Goal: Check status: Check status

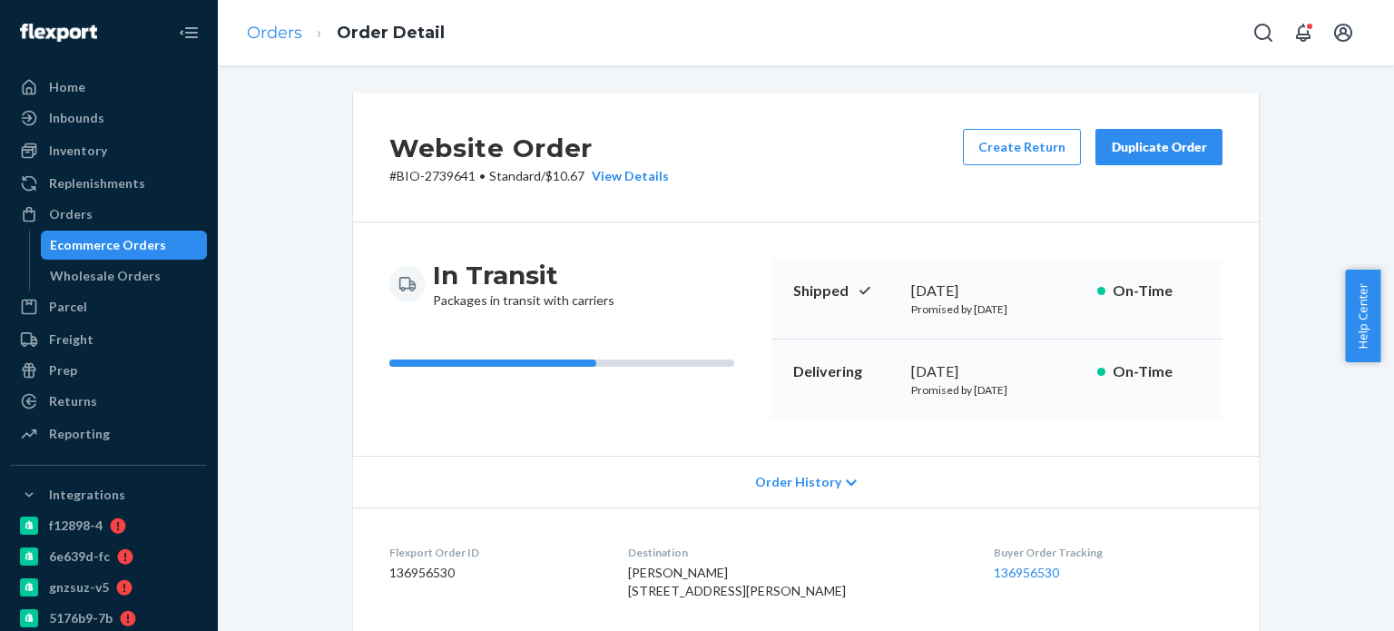
scroll to position [363, 0]
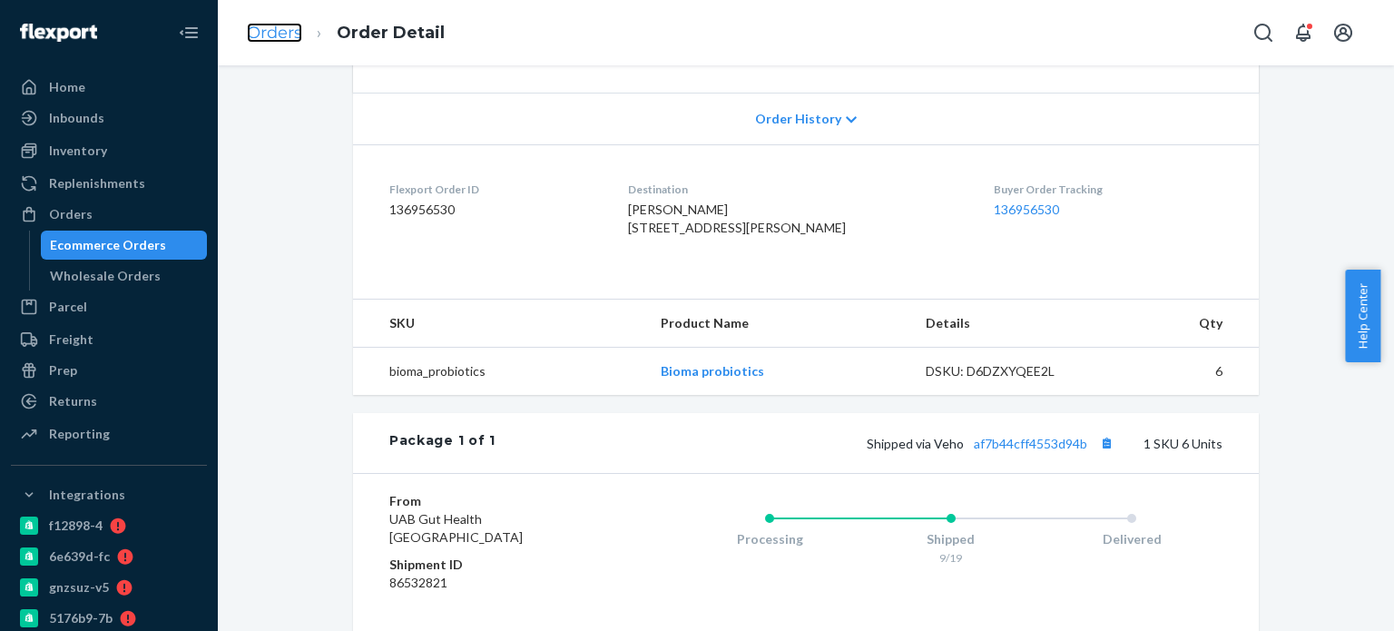
click at [266, 35] on link "Orders" at bounding box center [274, 33] width 55 height 20
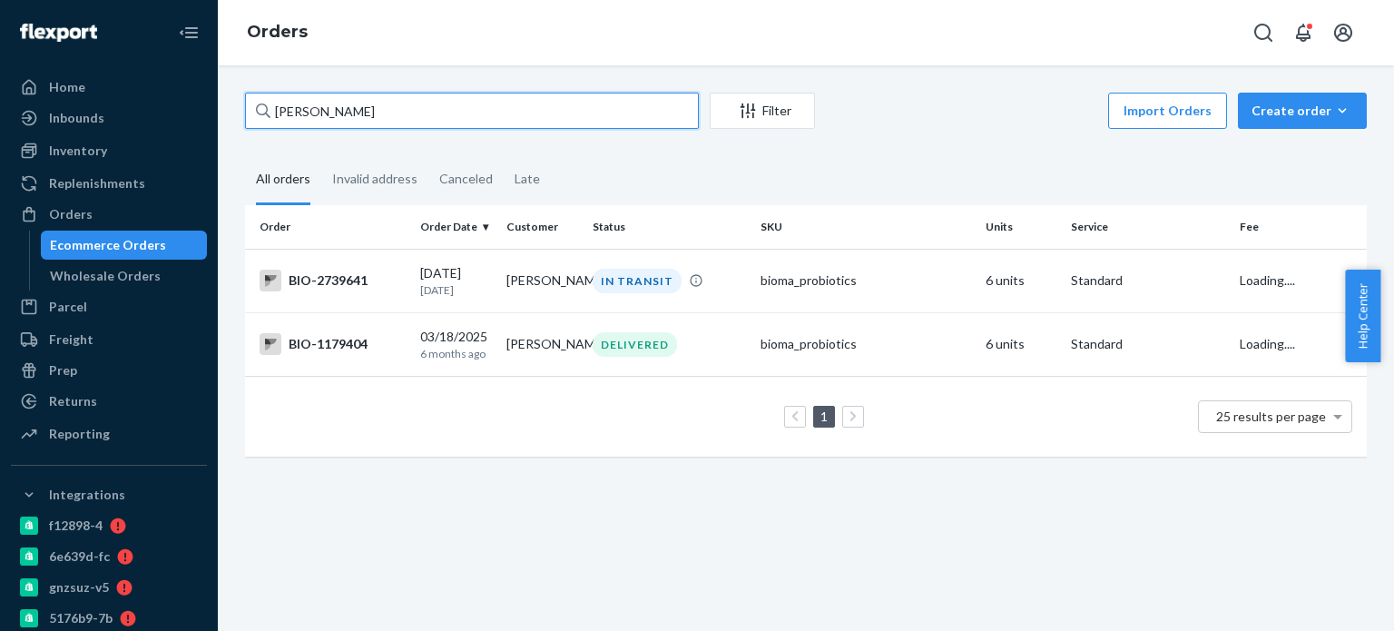
click at [337, 115] on input "[PERSON_NAME]" at bounding box center [472, 111] width 454 height 36
paste input "[PERSON_NAME] +"
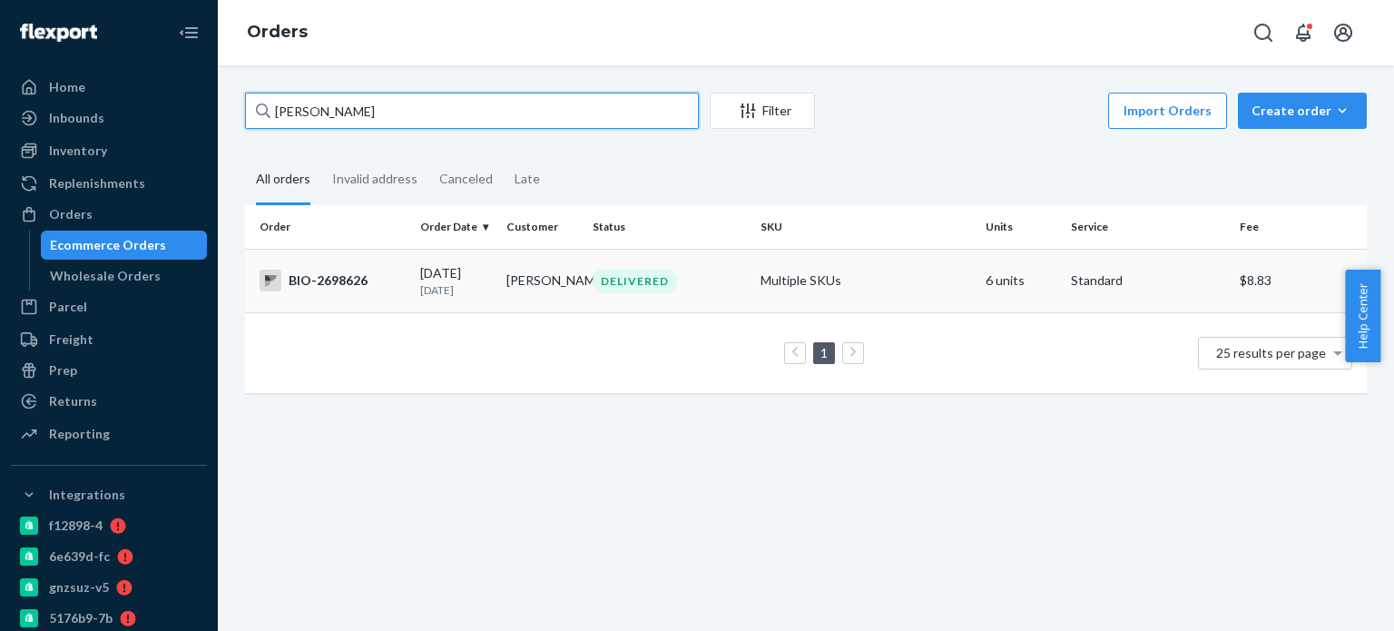
type input "[PERSON_NAME]"
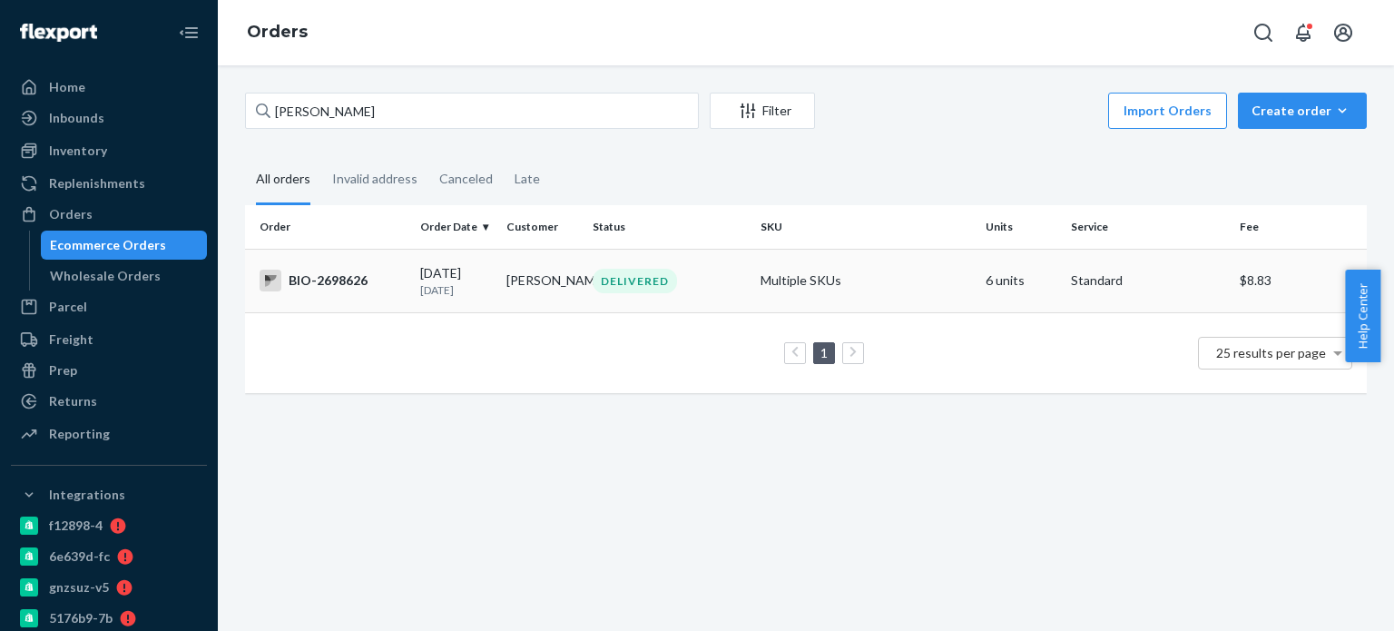
click at [334, 286] on div "BIO-2698626" at bounding box center [332, 280] width 146 height 22
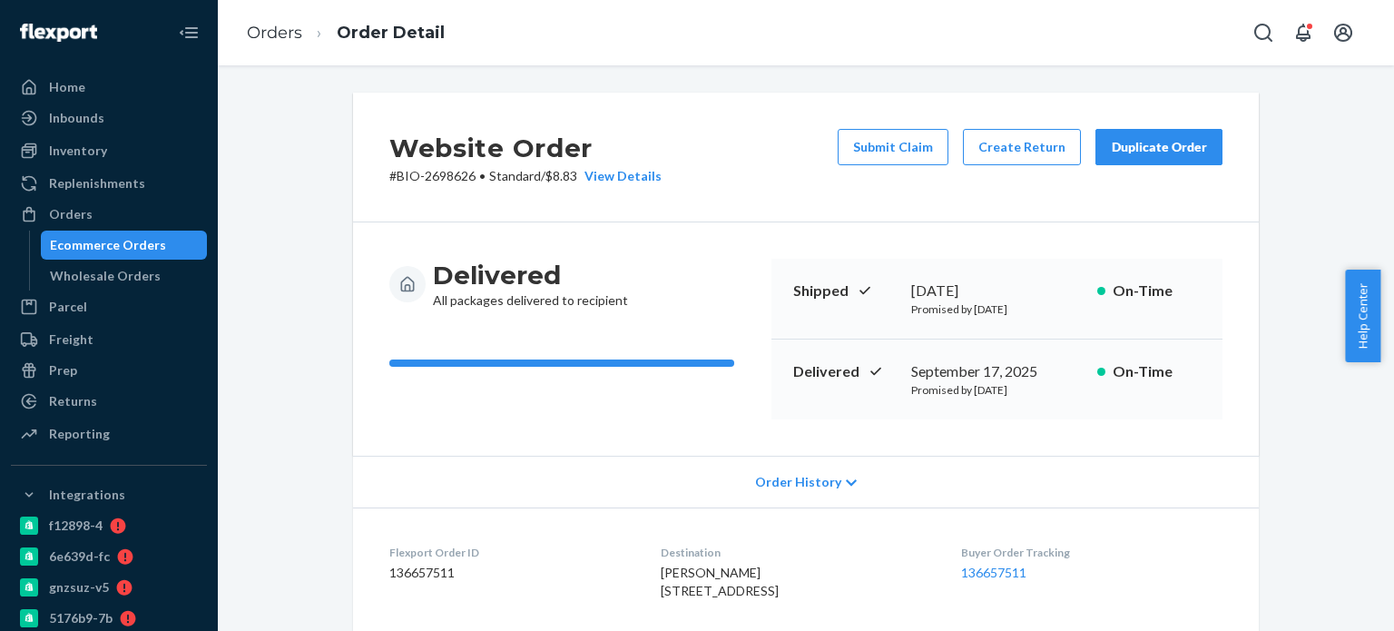
click at [807, 482] on span "Order History" at bounding box center [798, 482] width 86 height 18
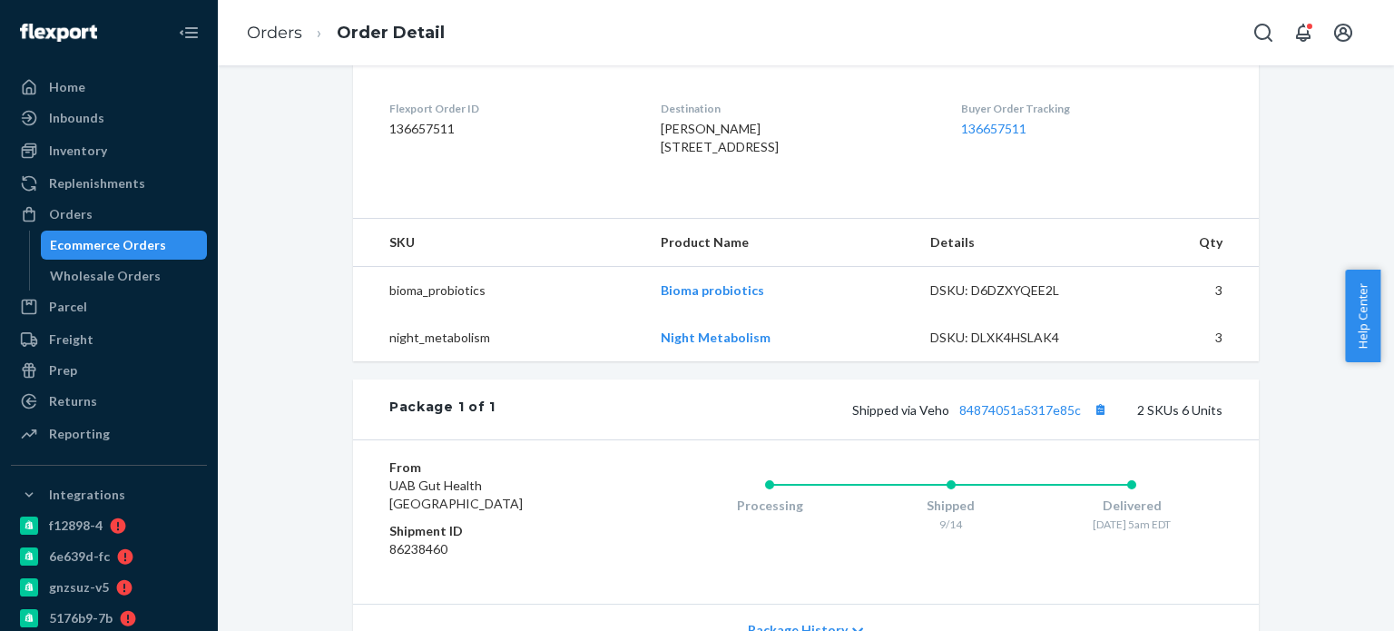
scroll to position [1089, 0]
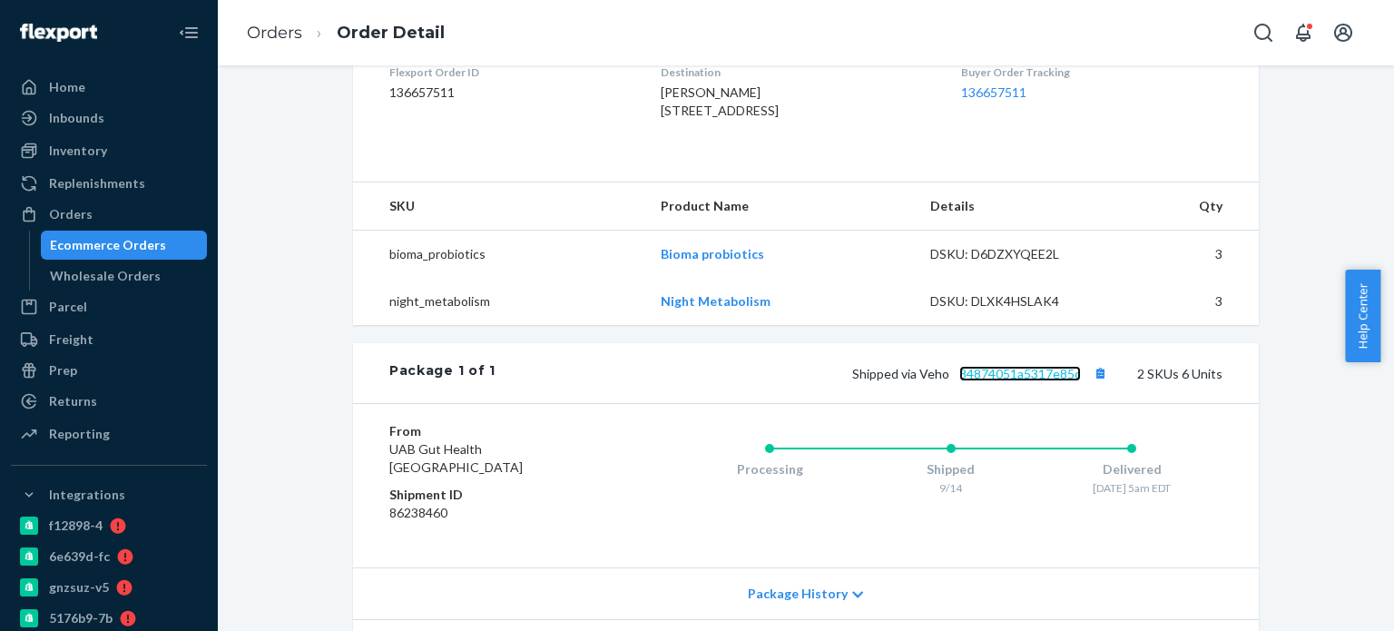
click at [994, 381] on link "84874051a5317e85c" at bounding box center [1020, 373] width 122 height 15
click at [279, 37] on link "Orders" at bounding box center [274, 33] width 55 height 20
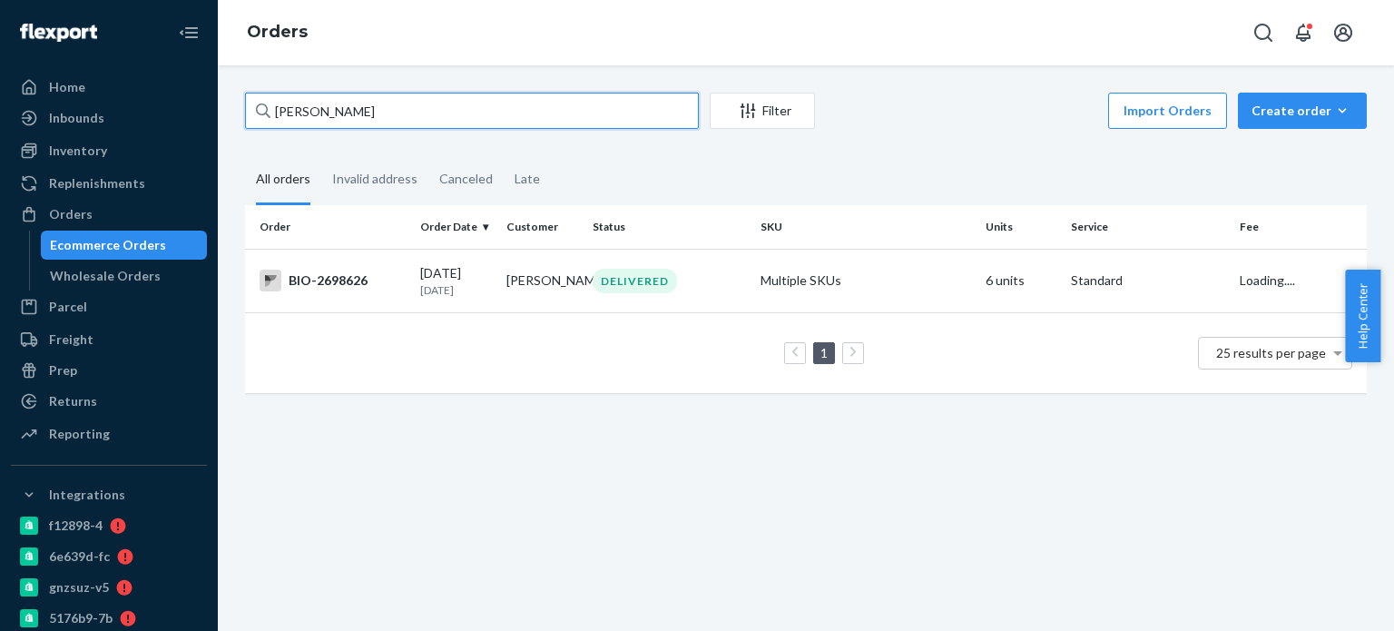
click at [279, 114] on input "[PERSON_NAME]" at bounding box center [472, 111] width 454 height 36
paste input "[PERSON_NAME]"
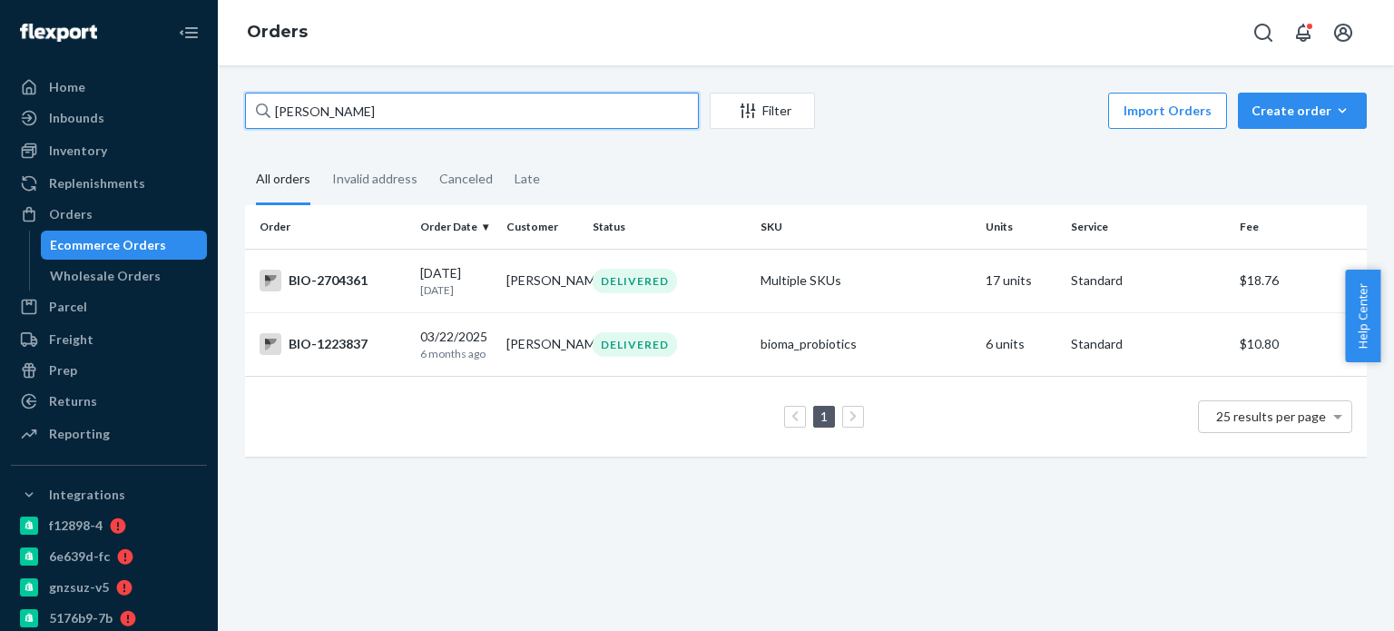
type input "[PERSON_NAME]"
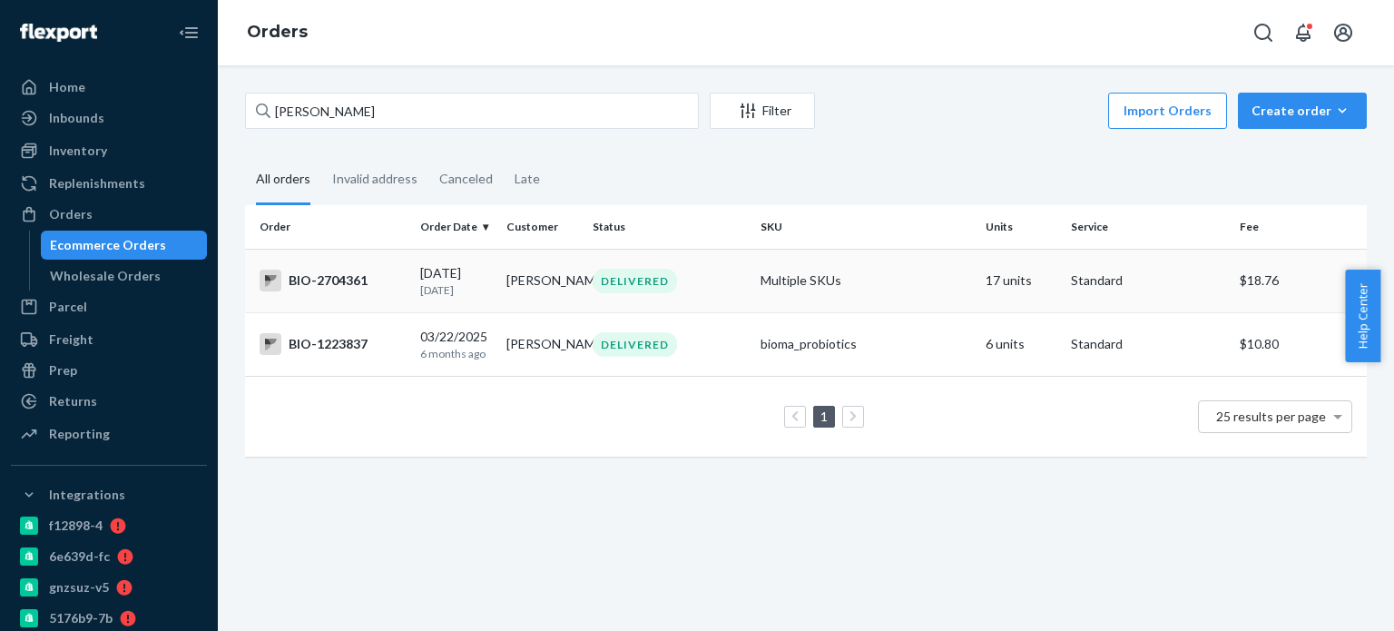
click at [331, 270] on div "BIO-2704361" at bounding box center [332, 280] width 146 height 22
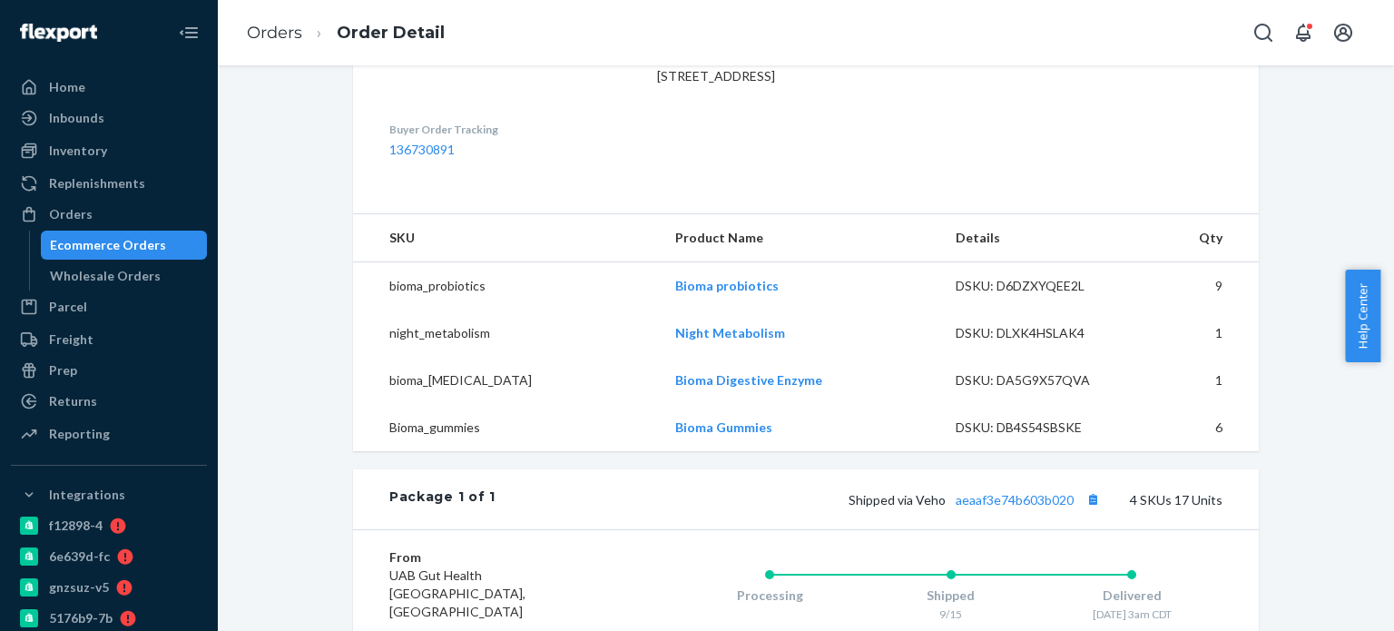
scroll to position [544, 0]
